Goal: Task Accomplishment & Management: Complete application form

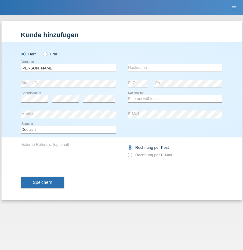
type input "[PERSON_NAME]"
click at [175, 68] on input "text" at bounding box center [174, 67] width 94 height 7
type input "Freund"
select select "CH"
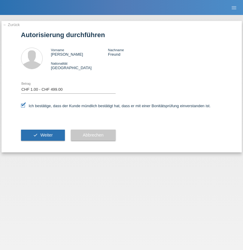
select select "1"
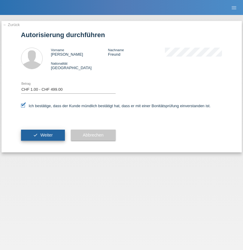
click at [43, 135] on span "Weiter" at bounding box center [46, 135] width 12 height 5
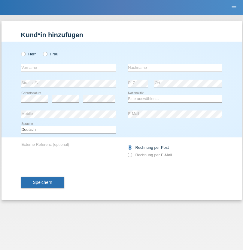
radio input "true"
click at [68, 68] on input "text" at bounding box center [68, 67] width 94 height 7
type input "Francesca"
click at [175, 68] on input "text" at bounding box center [174, 67] width 94 height 7
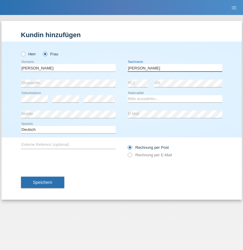
type input "Ricciardi"
select select "CH"
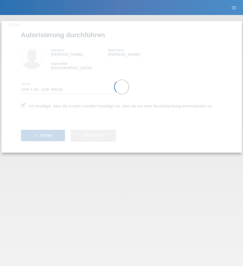
select select "1"
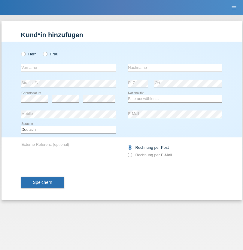
radio input "true"
click at [68, 68] on input "text" at bounding box center [68, 67] width 94 height 7
type input "[PERSON_NAME]"
click at [175, 68] on input "text" at bounding box center [174, 67] width 94 height 7
type input "Martinuzzi"
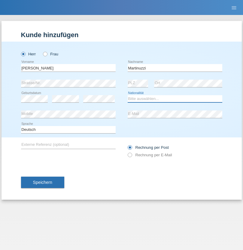
select select "IT"
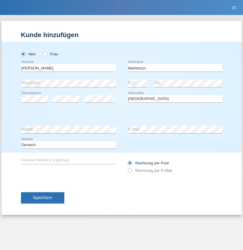
select select "C"
select select "11"
select select "1974"
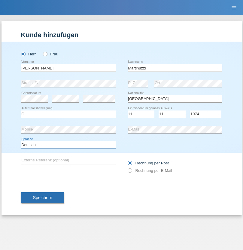
select select "en"
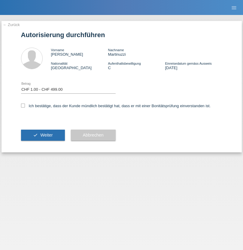
select select "1"
checkbox input "true"
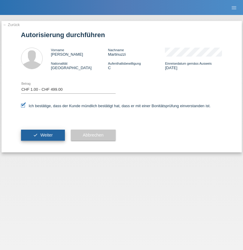
click at [43, 135] on span "Weiter" at bounding box center [46, 135] width 12 height 5
